Goal: Information Seeking & Learning: Learn about a topic

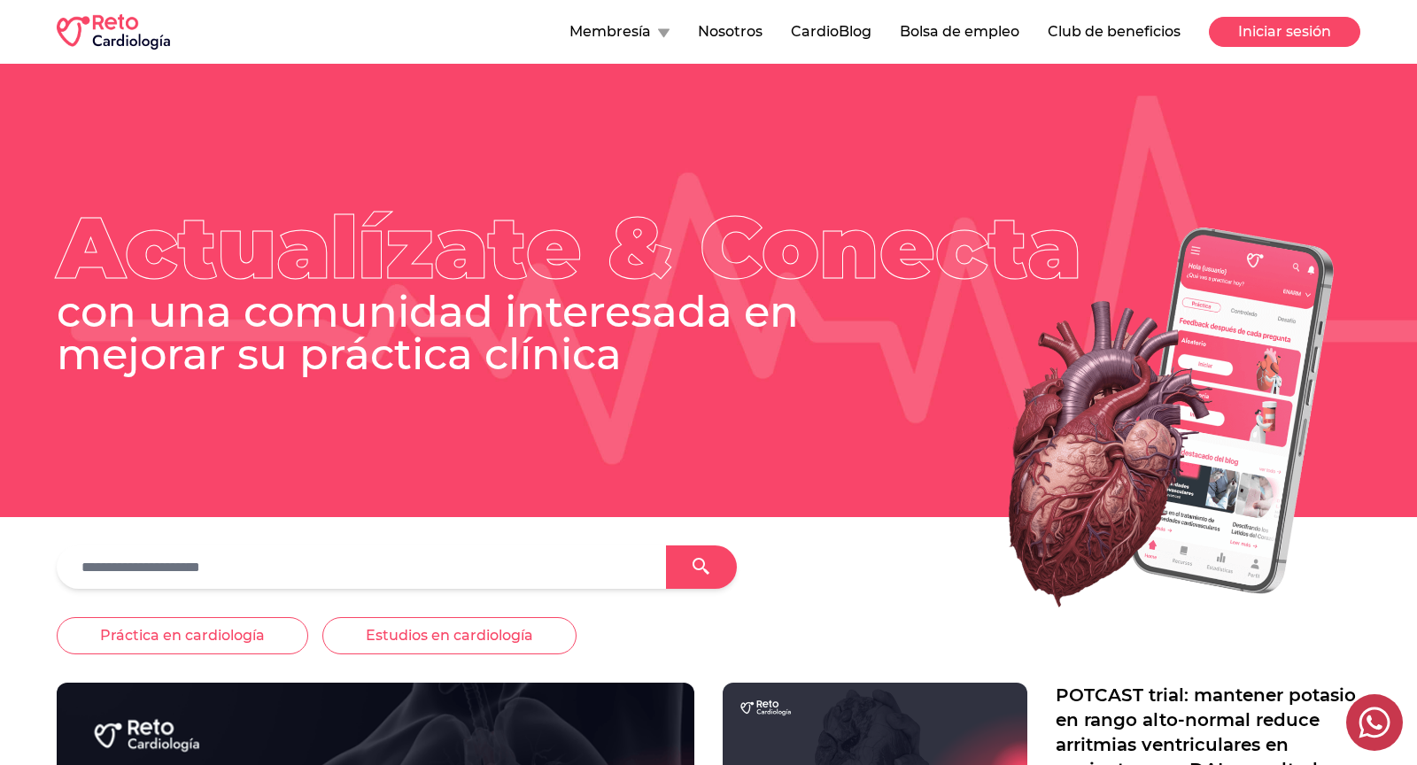
click at [1261, 27] on button "Iniciar sesión" at bounding box center [1284, 32] width 151 height 30
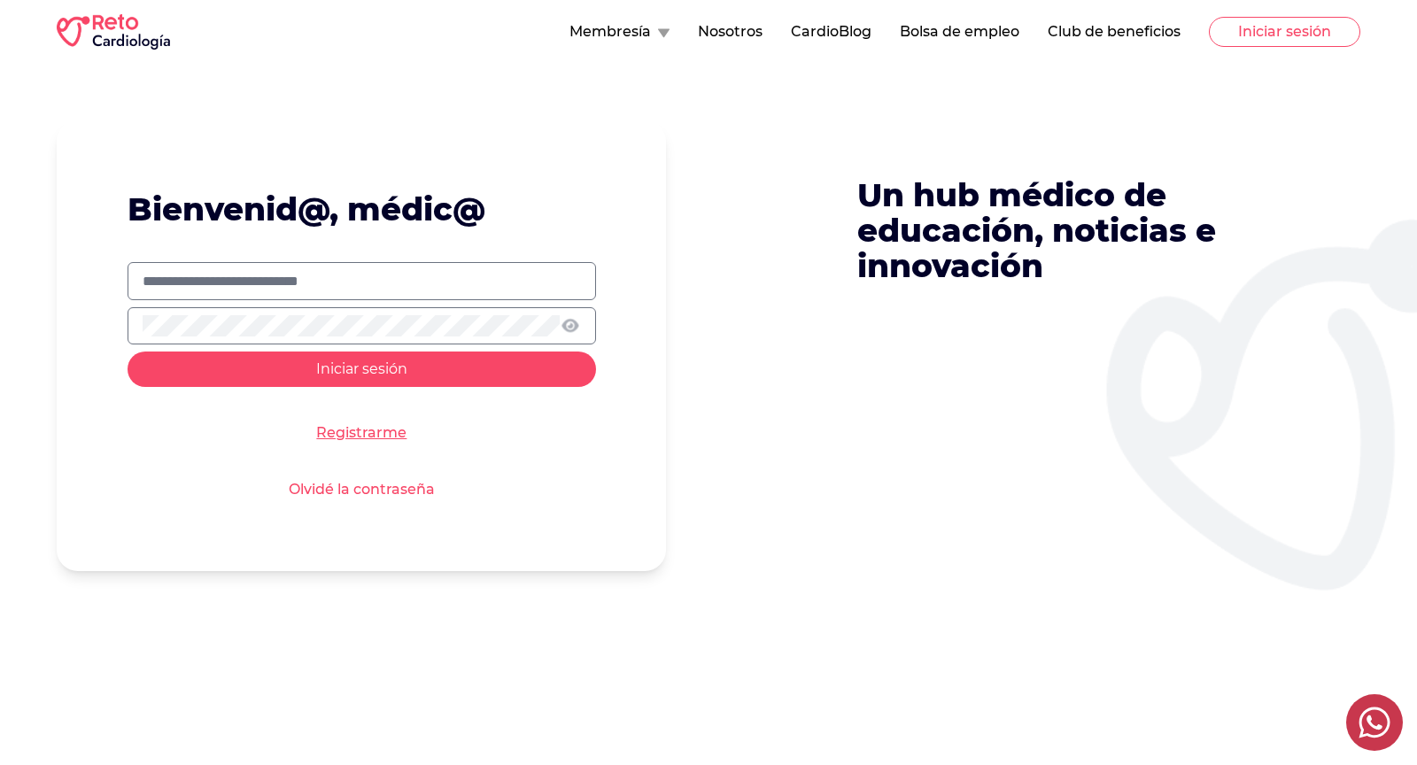
click at [382, 271] on input "text" at bounding box center [362, 281] width 439 height 21
type input "**********"
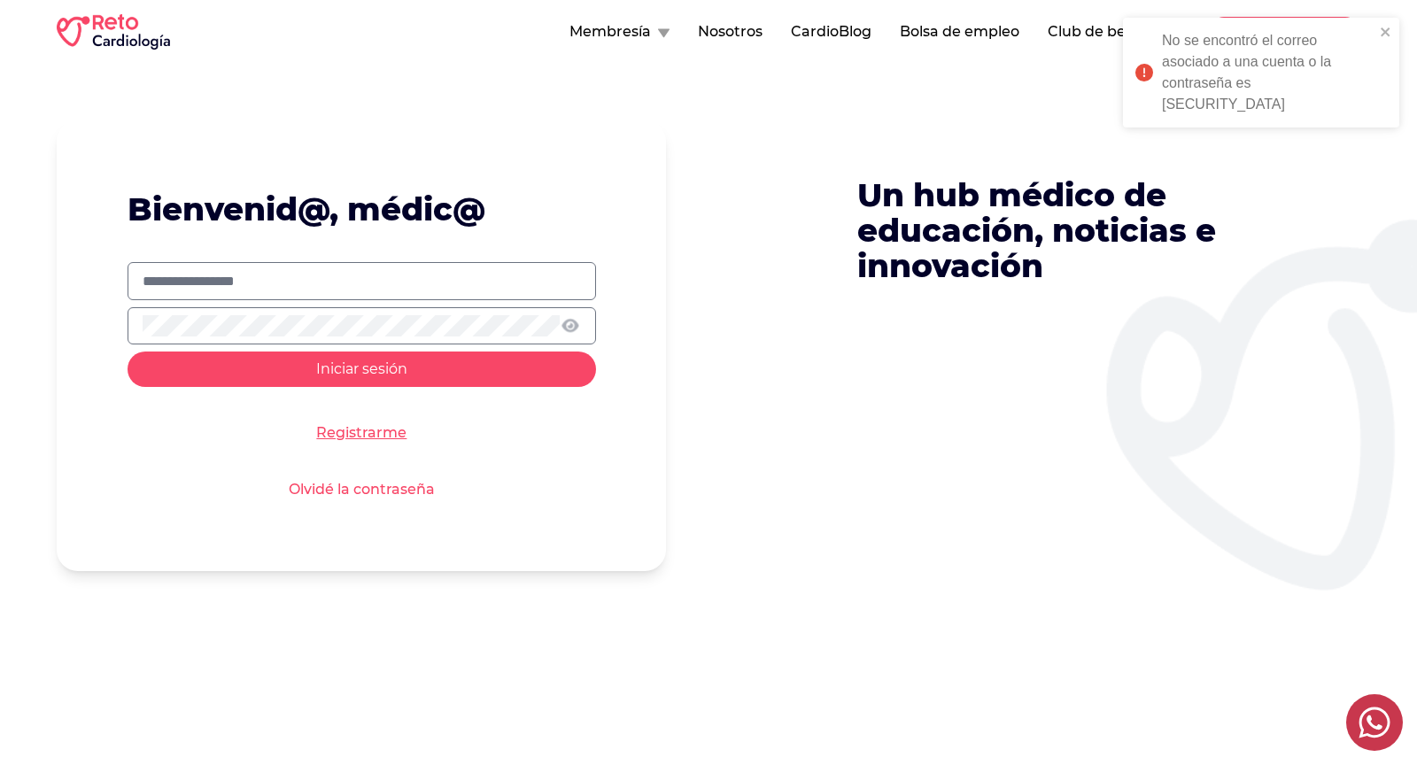
click at [287, 377] on button "Iniciar sesión" at bounding box center [362, 369] width 469 height 35
click at [353, 280] on input "**********" at bounding box center [362, 281] width 439 height 21
click at [569, 323] on icon at bounding box center [570, 325] width 21 height 17
click at [404, 376] on button "Iniciar sesión" at bounding box center [362, 369] width 469 height 35
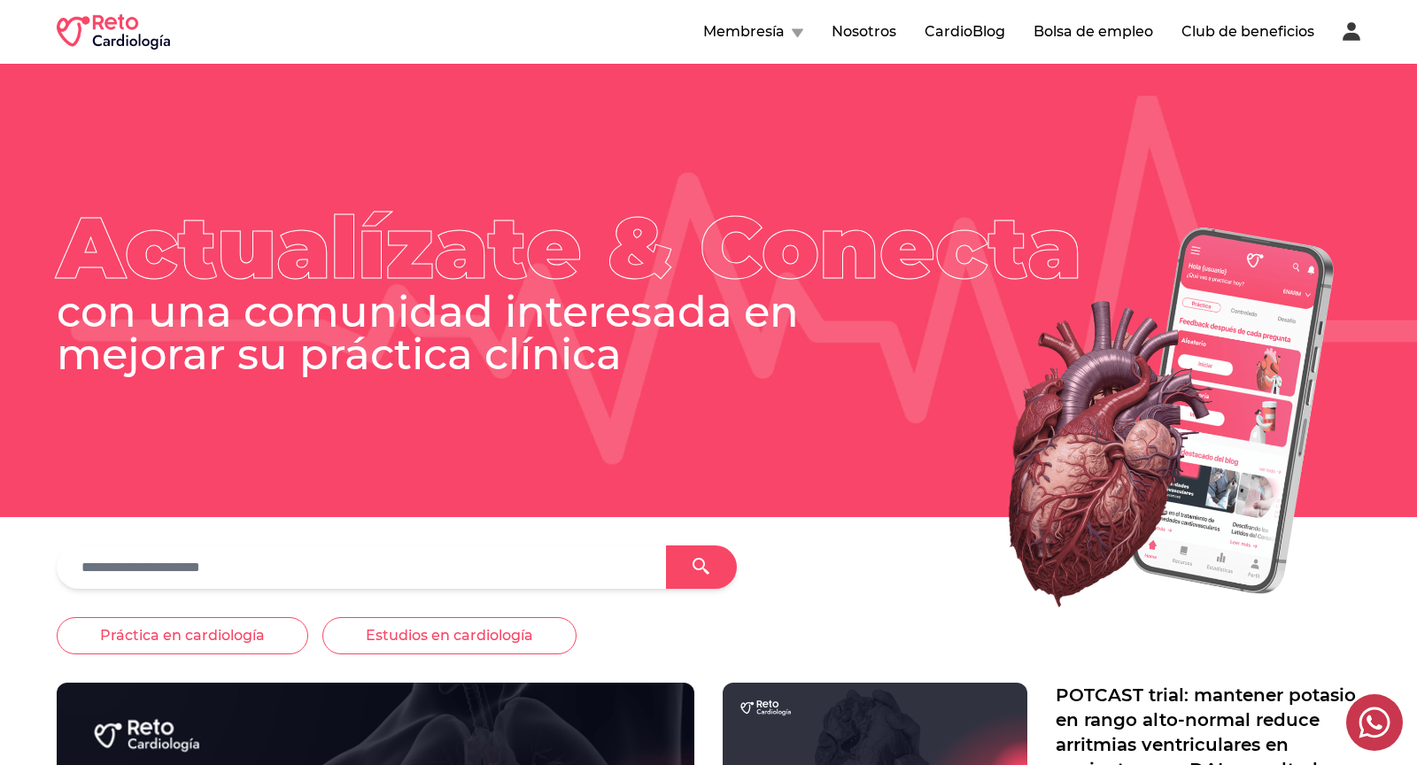
click at [788, 23] on button "Membresía" at bounding box center [753, 31] width 100 height 21
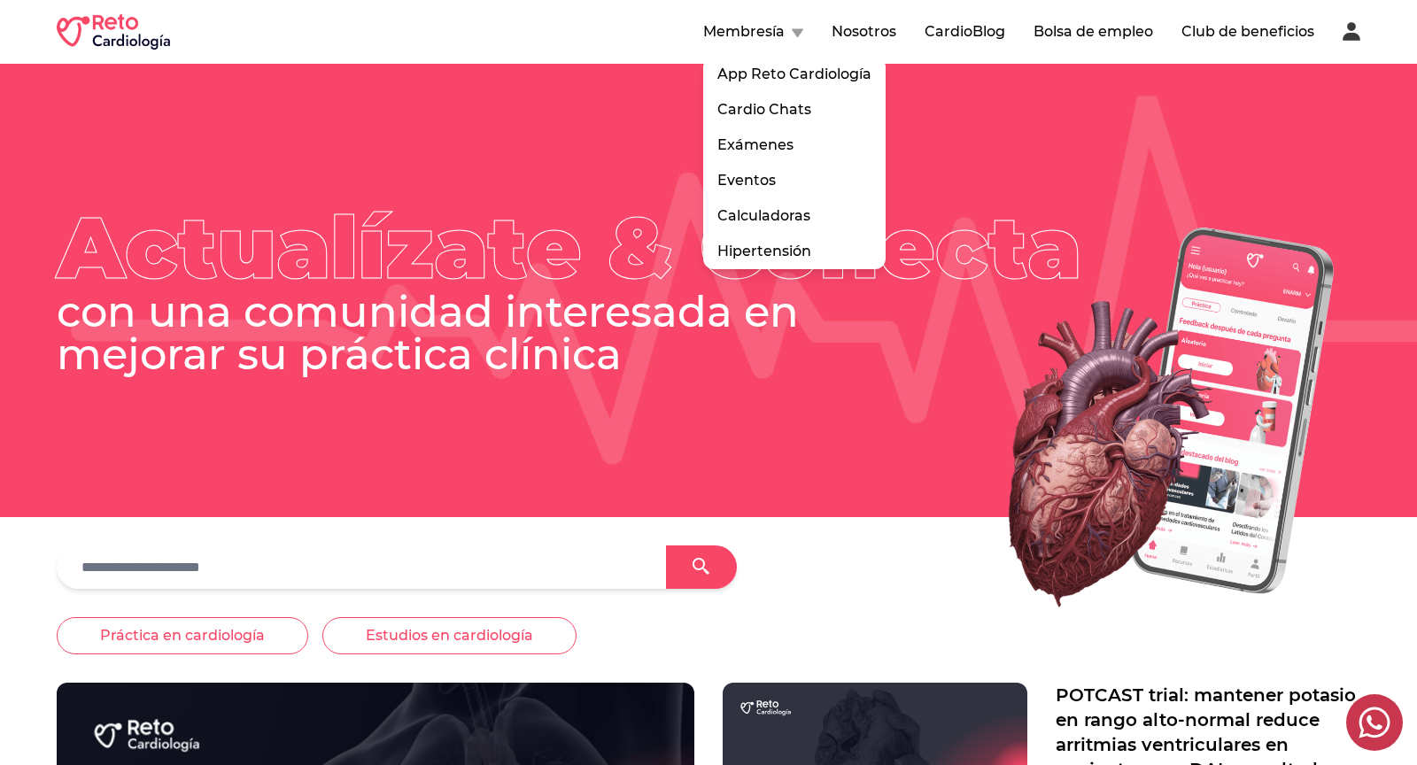
click at [1110, 31] on button "Bolsa de empleo" at bounding box center [1094, 31] width 120 height 21
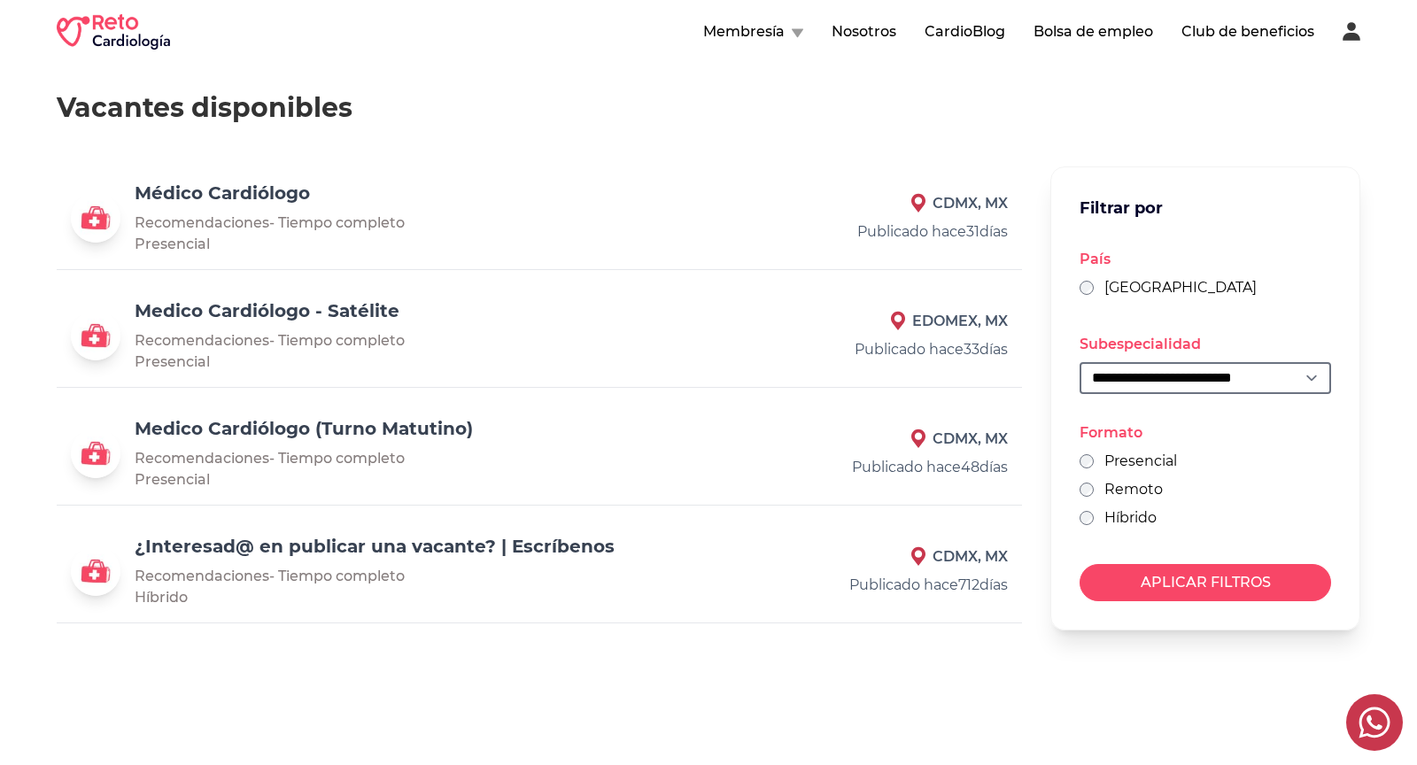
click at [238, 197] on link "Médico Cardiólogo" at bounding box center [222, 192] width 175 height 21
click at [282, 310] on link "Medico Cardiólogo - Satélite" at bounding box center [267, 310] width 265 height 21
click at [332, 430] on link "Medico Cardiólogo (Turno Matutino)" at bounding box center [304, 428] width 338 height 21
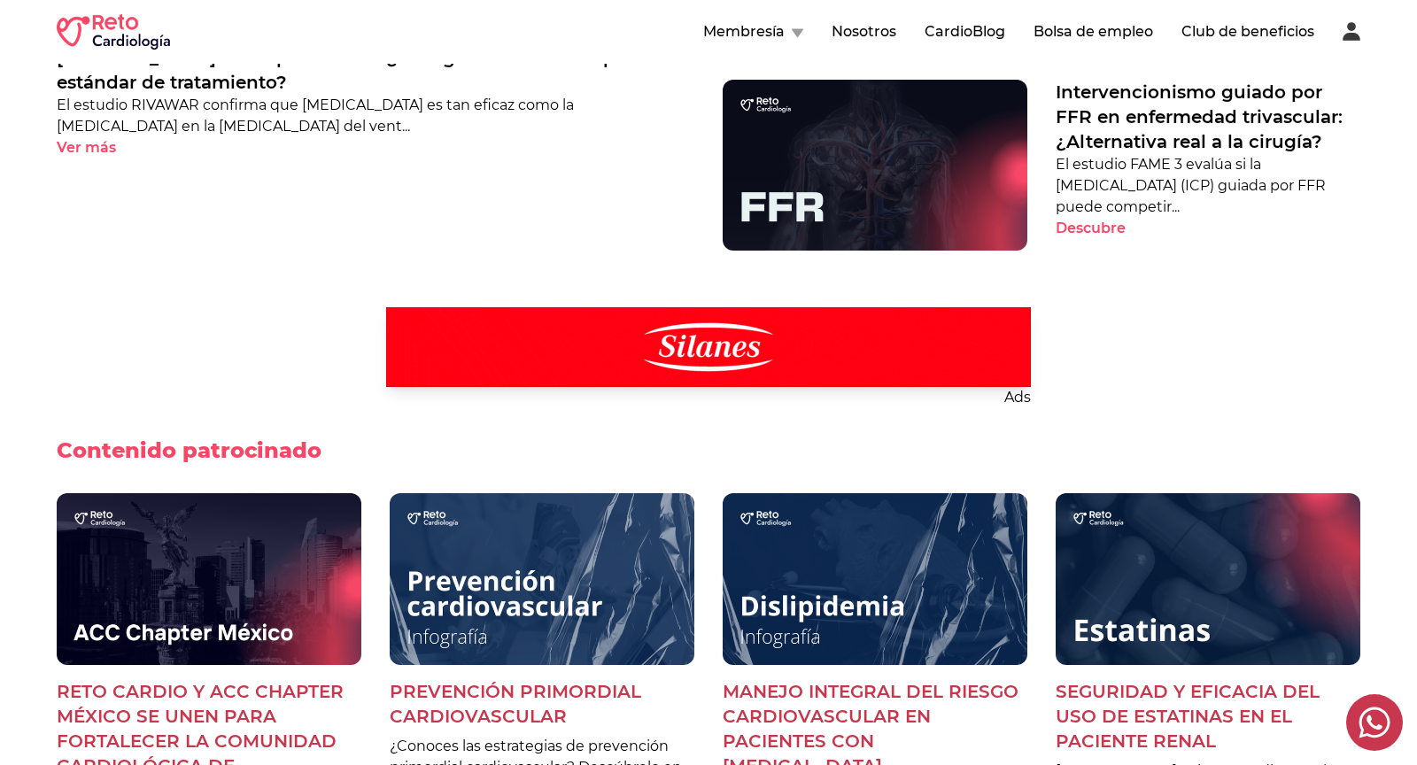
scroll to position [911, 0]
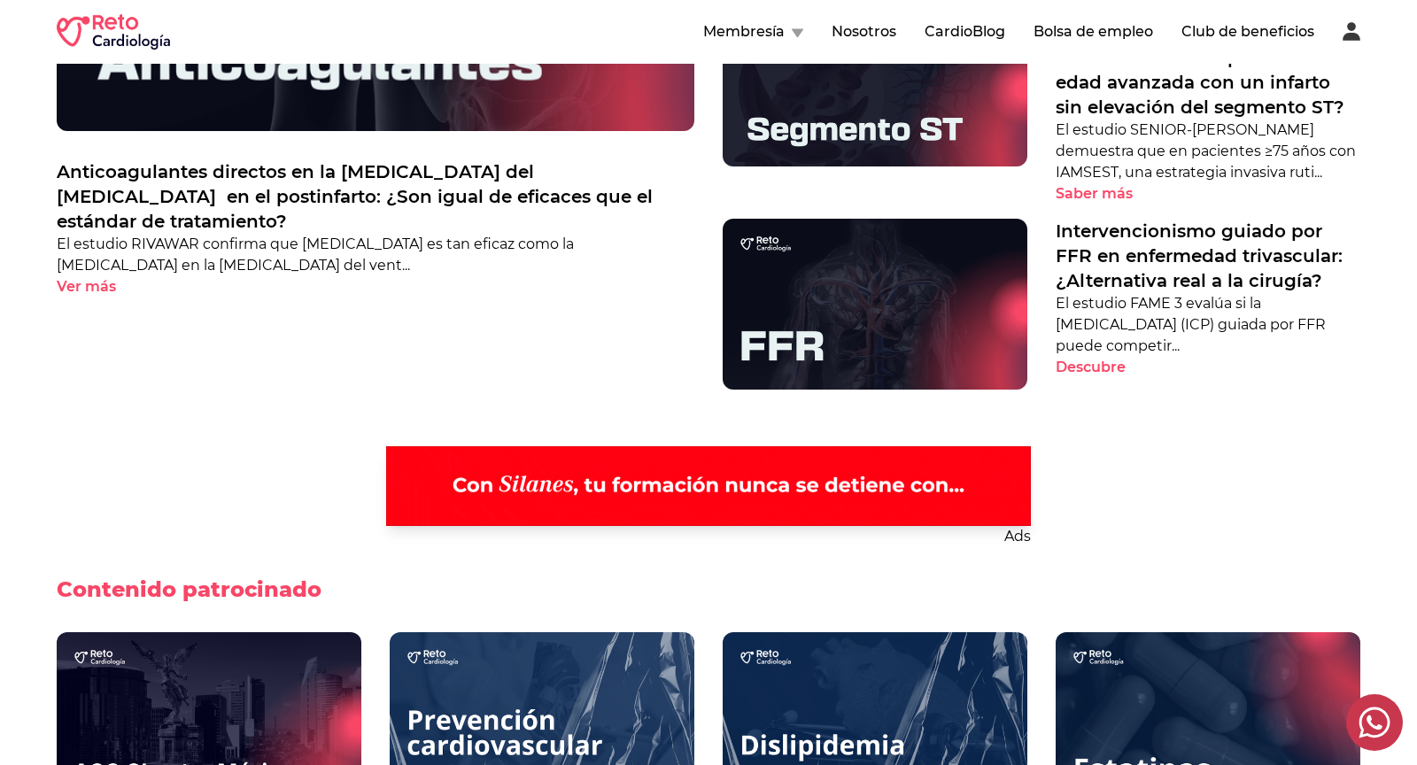
click at [857, 25] on button "Nosotros" at bounding box center [864, 31] width 65 height 21
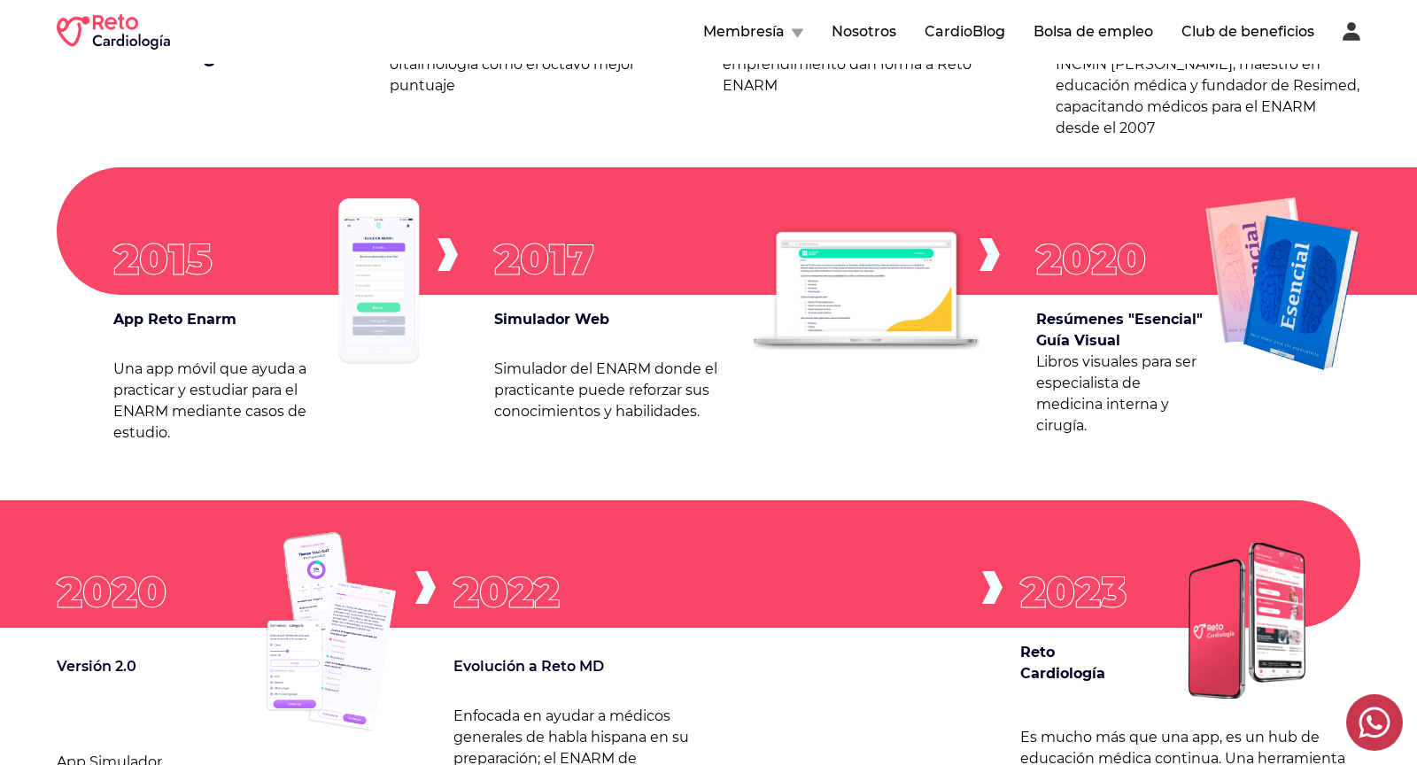
scroll to position [1122, 0]
